Goal: Task Accomplishment & Management: Complete application form

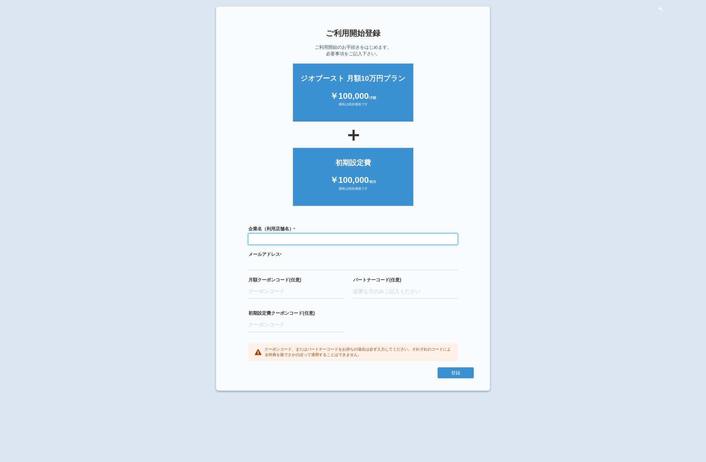
click at [273, 242] on input "text" at bounding box center [352, 239] width 209 height 11
click at [275, 241] on input "株式会社" at bounding box center [352, 239] width 209 height 11
type input "株式会社トップリユース"
click at [285, 255] on label "メールアドレス * 必須項目です 正しいメールアドレスを入力してください" at bounding box center [352, 254] width 209 height 6
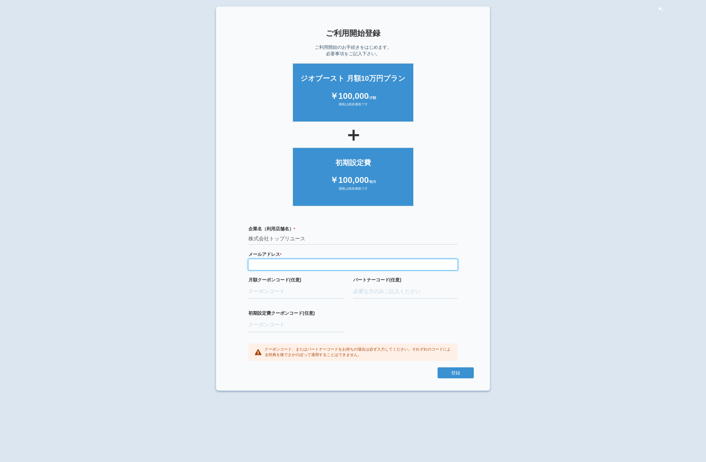
click at [262, 264] on input "email" at bounding box center [352, 264] width 209 height 11
type input "[EMAIL_ADDRESS][DOMAIN_NAME]"
click at [278, 294] on input "月額クーポンコード(任意)" at bounding box center [295, 292] width 95 height 14
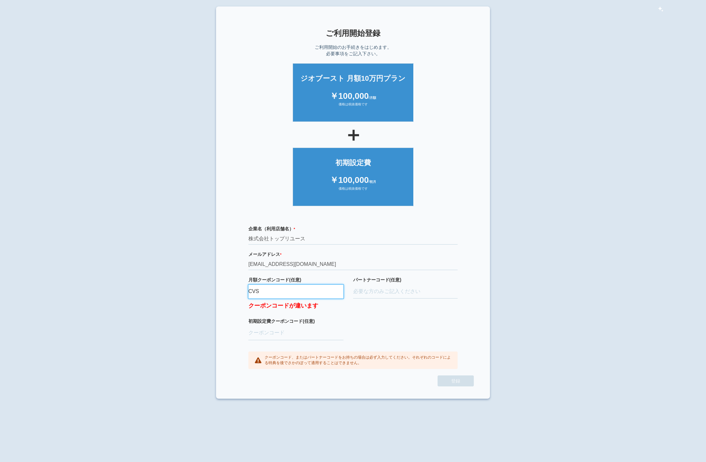
click at [263, 293] on input "CVS" at bounding box center [295, 292] width 95 height 14
click at [379, 298] on input "パートナーコード(任意)" at bounding box center [405, 292] width 105 height 14
click at [286, 295] on input "CVCEAIET" at bounding box center [295, 292] width 95 height 14
click at [255, 292] on input "CVCEAIET" at bounding box center [295, 292] width 95 height 14
click at [283, 292] on input "[DEMOGRAPHIC_DATA]" at bounding box center [295, 292] width 95 height 14
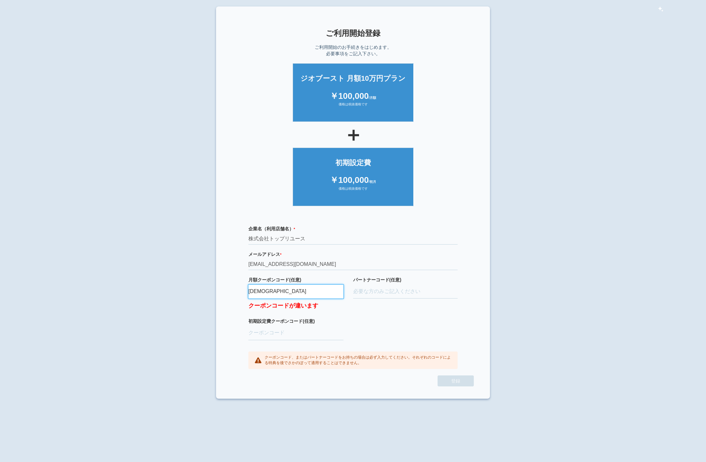
click at [259, 291] on input "[DEMOGRAPHIC_DATA]" at bounding box center [295, 292] width 95 height 14
click at [295, 292] on input "[DEMOGRAPHIC_DATA]" at bounding box center [295, 292] width 95 height 14
type input "C"
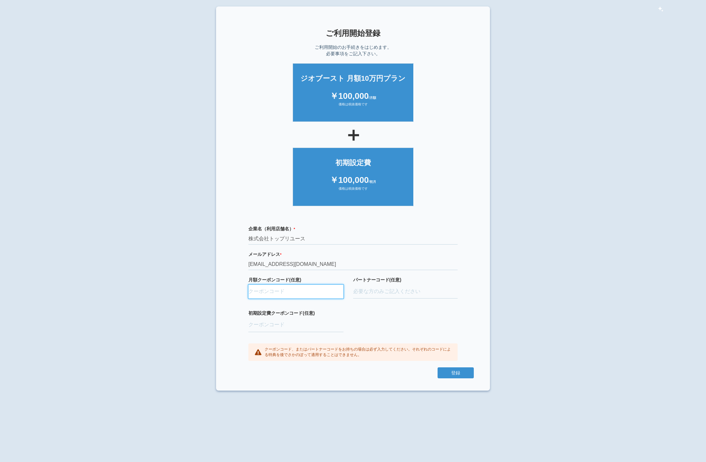
type input "c"
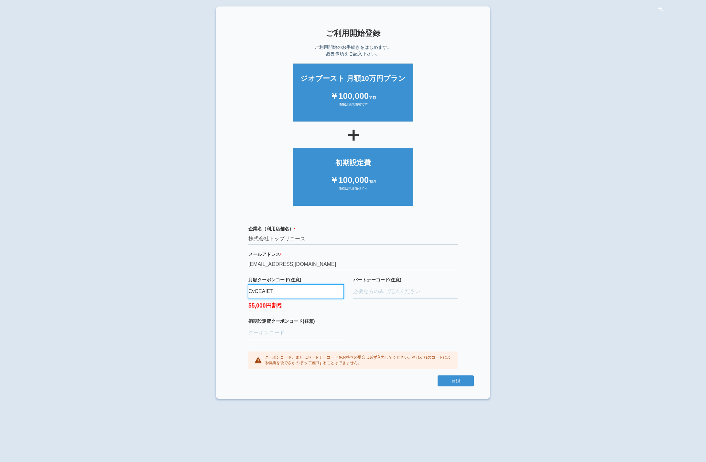
type input "CvCEAIET"
click at [411, 284] on div "パートナーコード(任意)" at bounding box center [405, 298] width 105 height 42
click at [368, 292] on input "パートナーコード(任意)" at bounding box center [405, 292] width 105 height 14
type input "D24037,0003"
click at [428, 340] on div "企業名（利用店舗名） * 必須項目です 株式会社トップリユース メールアドレス * 必須項目です 正しいメールアドレスを入力してください [EMAIL_ADD…" at bounding box center [352, 297] width 241 height 157
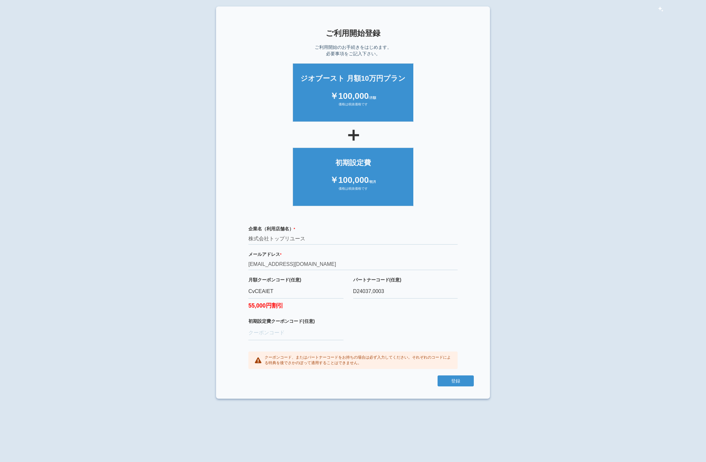
click at [361, 334] on div "企業名（利用店舗名） * 必須項目です 株式会社トップリユース メールアドレス * 必須項目です 正しいメールアドレスを入力してください [EMAIL_ADD…" at bounding box center [352, 297] width 241 height 157
click at [367, 324] on div "企業名（利用店舗名） * 必須項目です 株式会社トップリユース メールアドレス * 必須項目です 正しいメールアドレスを入力してください [EMAIL_ADD…" at bounding box center [352, 297] width 241 height 157
click at [452, 383] on button "登録" at bounding box center [455, 381] width 36 height 11
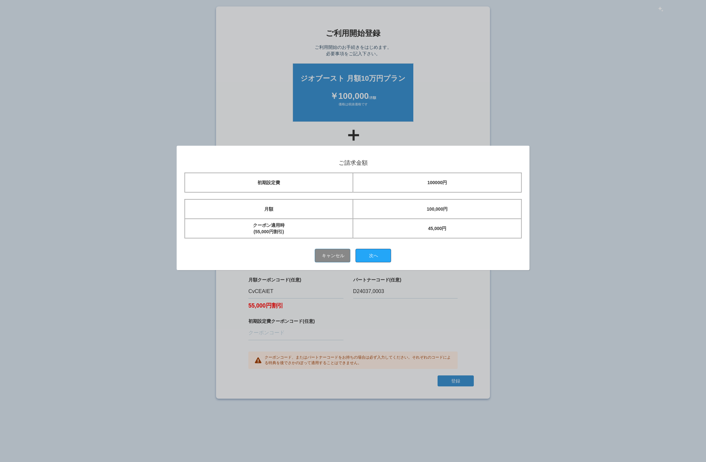
click at [370, 259] on button "次へ" at bounding box center [374, 256] width 36 height 14
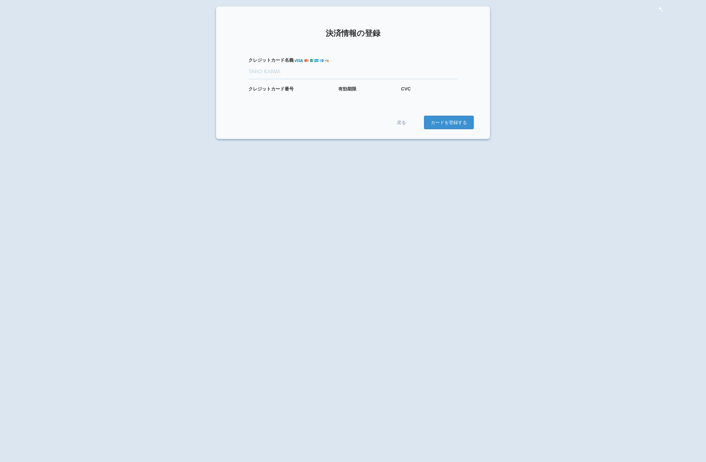
click at [248, 79] on div "クレジット カード名義" at bounding box center [352, 71] width 241 height 29
click at [283, 68] on input "クレジット カード名義" at bounding box center [352, 72] width 209 height 14
click at [303, 76] on input "奈々" at bounding box center [352, 72] width 209 height 14
click at [261, 76] on input "奈々" at bounding box center [352, 72] width 209 height 14
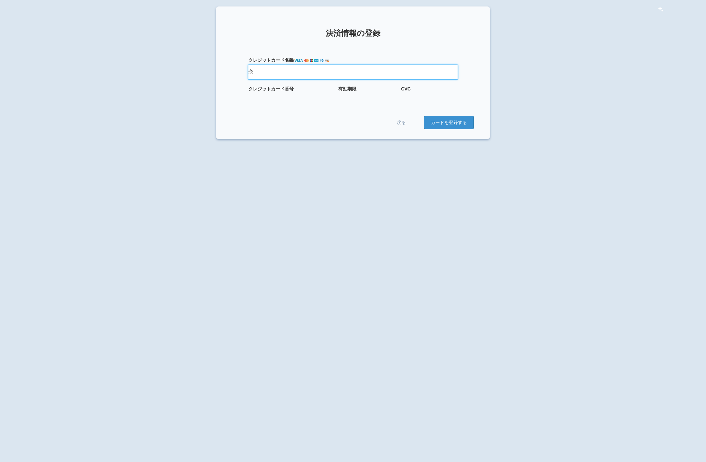
type input "奈"
click at [261, 76] on input "奈" at bounding box center [352, 72] width 209 height 14
click at [247, 97] on div "クレジット カード番号 有効期限 CVC" at bounding box center [352, 93] width 241 height 14
click at [412, 104] on form "クレジット カード名義 クレジット カード番号 有効期限 CVC 戻る カードを登録する" at bounding box center [352, 86] width 241 height 85
click at [413, 101] on form "クレジット カード名義 クレジット カード番号 有効期限 CVC 戻る カードを登録する" at bounding box center [352, 86] width 241 height 85
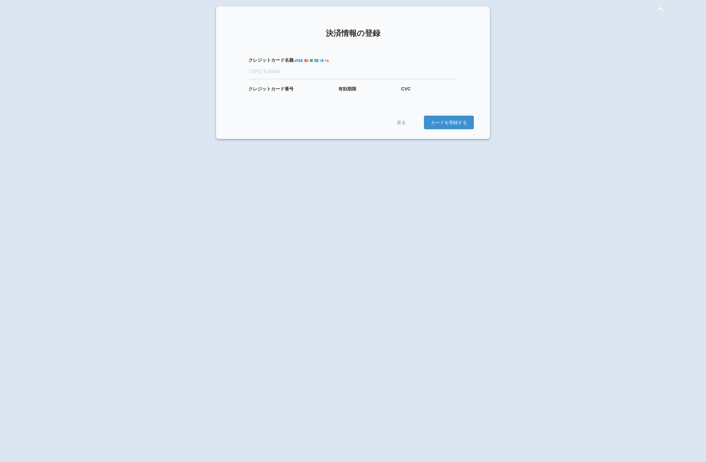
click at [277, 172] on div "× 決済情報の登録 クレジット カード名義 クレジット カード番号 有効期限 CVC 戻る カードを登録する" at bounding box center [353, 237] width 706 height 462
click at [441, 130] on section "× 決済情報の登録 クレジット カード名義 クレジット カード番号 有効期限 CVC 戻る カードを登録する" at bounding box center [353, 72] width 274 height 133
click at [441, 123] on button "カードを登録する" at bounding box center [449, 123] width 50 height 14
click at [266, 76] on input "クレジット カード名義" at bounding box center [352, 72] width 209 height 14
type input "NANA"
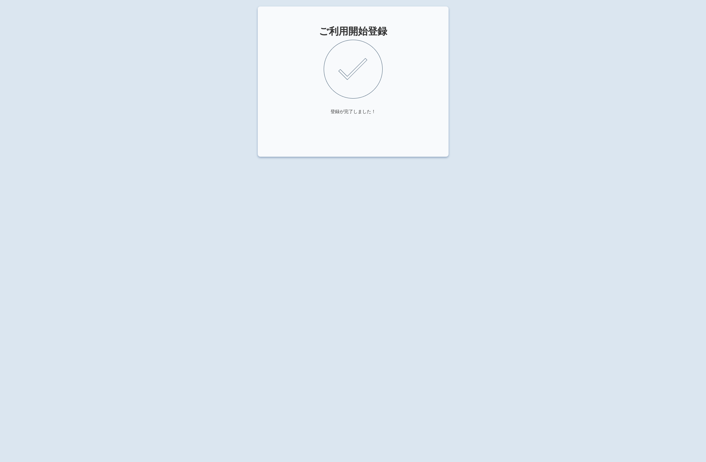
click at [291, 103] on section "ご利用開始登録 登録が完了しました！" at bounding box center [353, 81] width 191 height 150
click at [300, 77] on section "ご利用開始登録 登録が完了しました！" at bounding box center [353, 81] width 191 height 150
